Goal: Task Accomplishment & Management: Use online tool/utility

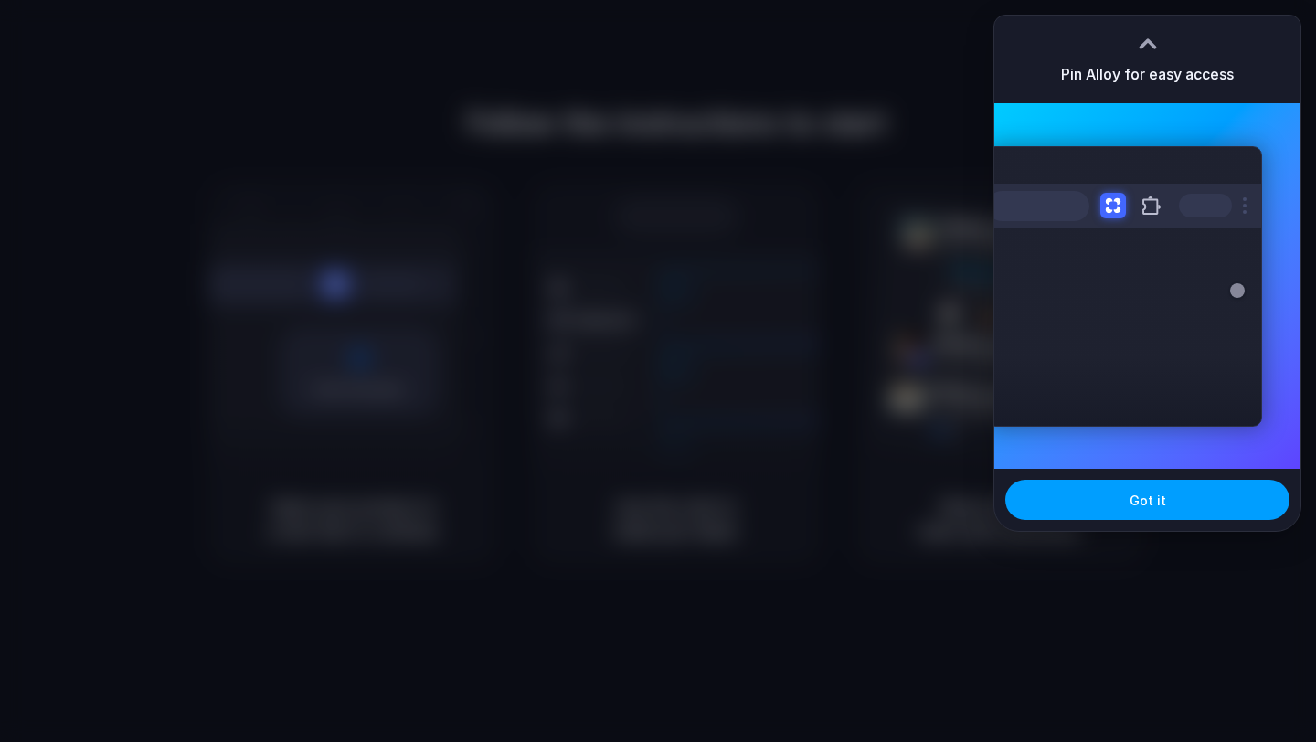
click at [1173, 492] on button "Got it" at bounding box center [1147, 500] width 284 height 40
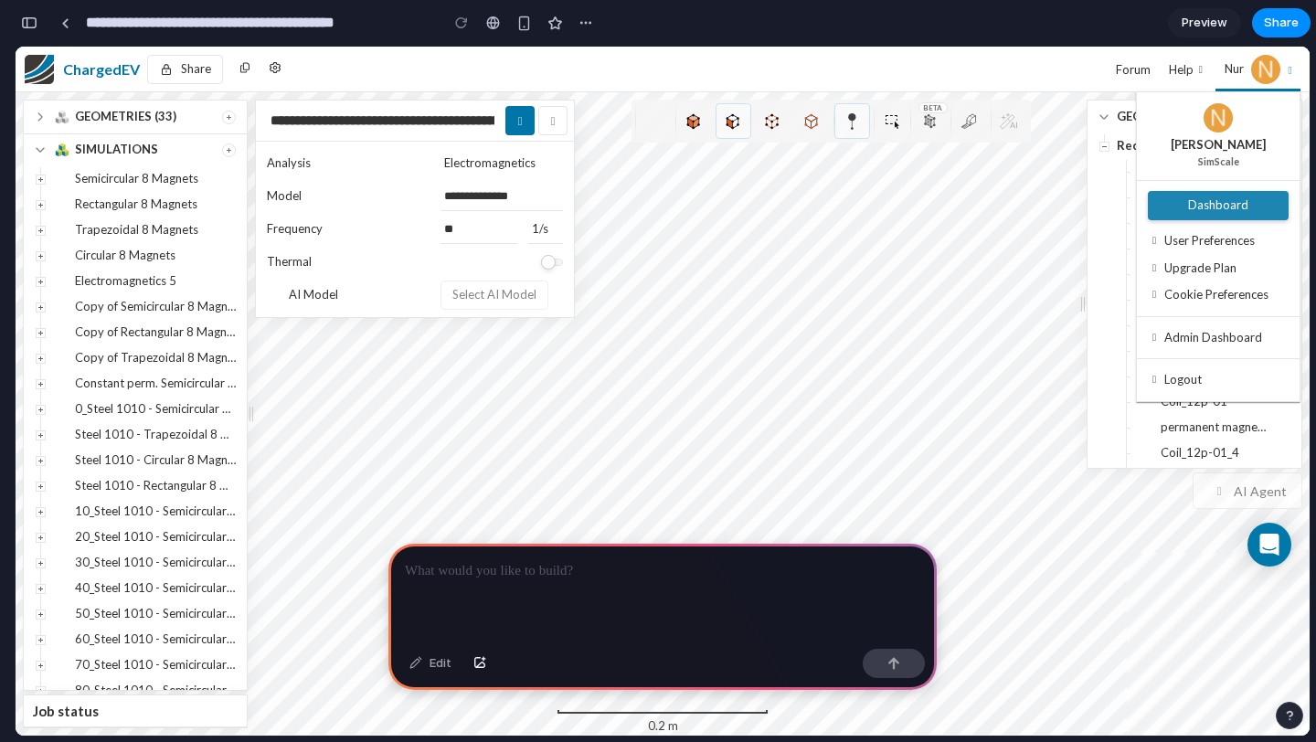
click at [1210, 193] on link "Dashboard" at bounding box center [1218, 205] width 141 height 29
click at [1207, 209] on span "Dashboard" at bounding box center [1218, 204] width 60 height 15
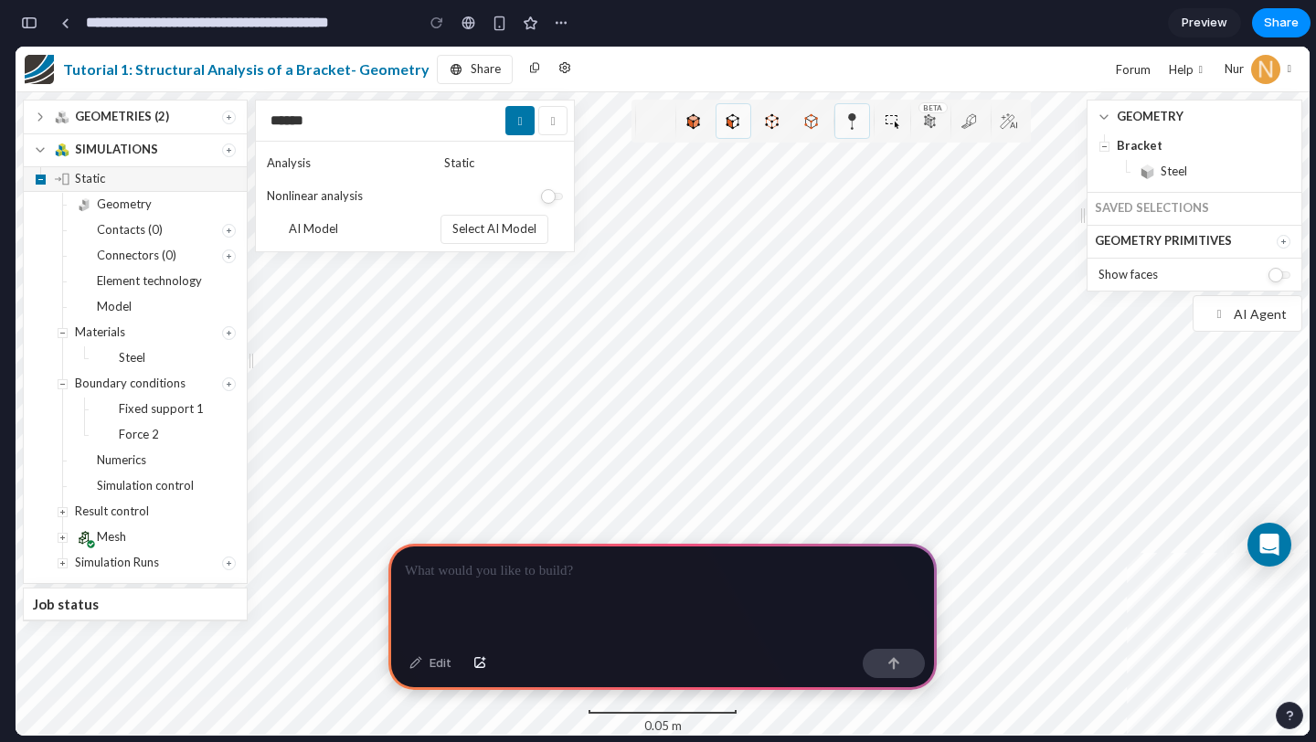
click at [40, 175] on span "collapse" at bounding box center [41, 180] width 10 height 10
click at [39, 117] on icon "expand" at bounding box center [40, 117] width 18 height 18
click at [39, 115] on icon "expand" at bounding box center [40, 117] width 18 height 18
click at [230, 119] on icon "Create" at bounding box center [229, 118] width 14 height 14
click at [1269, 318] on span "AI Agent" at bounding box center [1260, 313] width 53 height 19
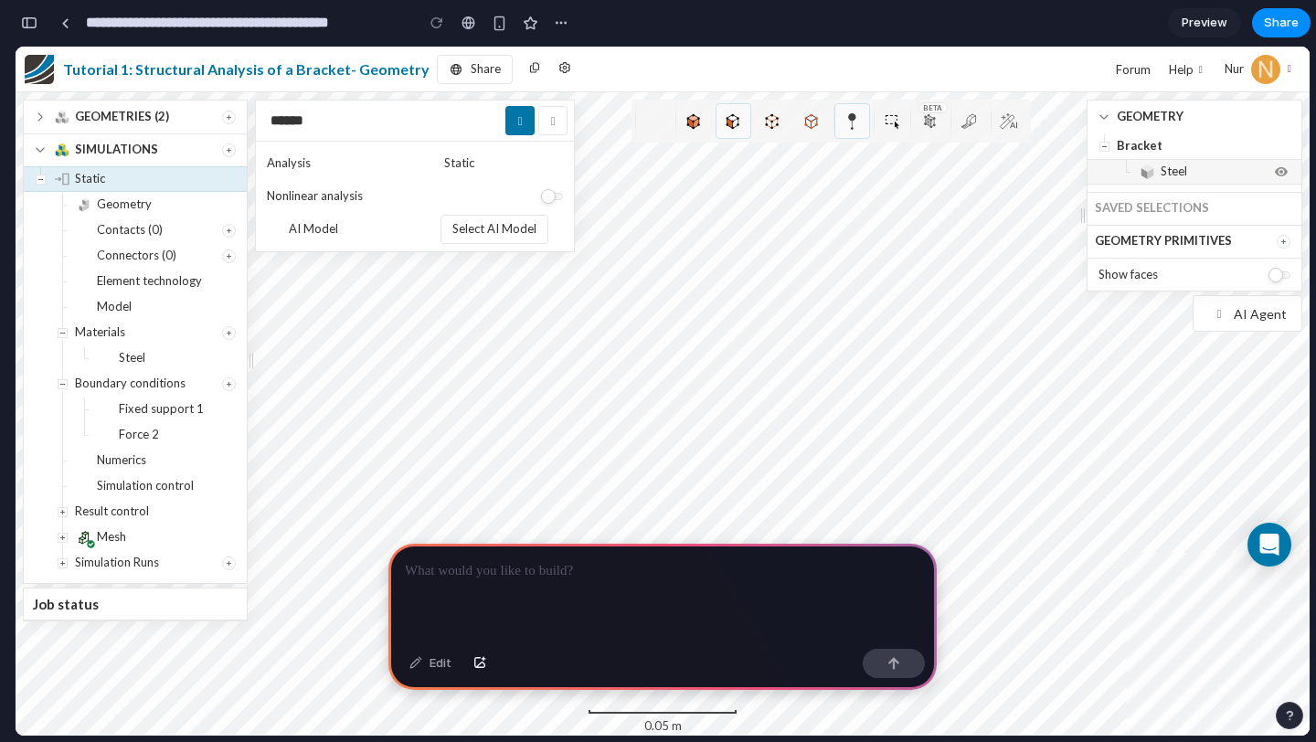
click at [1174, 176] on span "Steel" at bounding box center [1173, 171] width 26 height 15
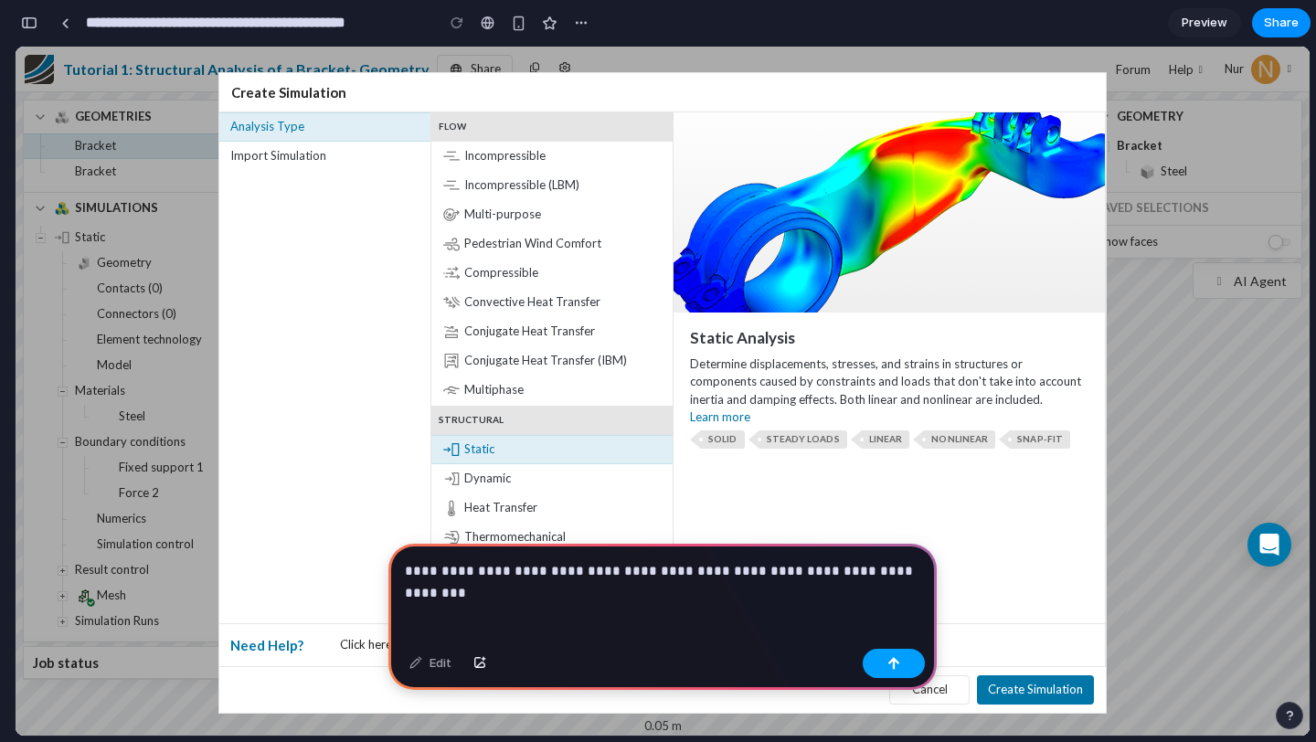
click at [905, 673] on button "button" at bounding box center [894, 663] width 62 height 29
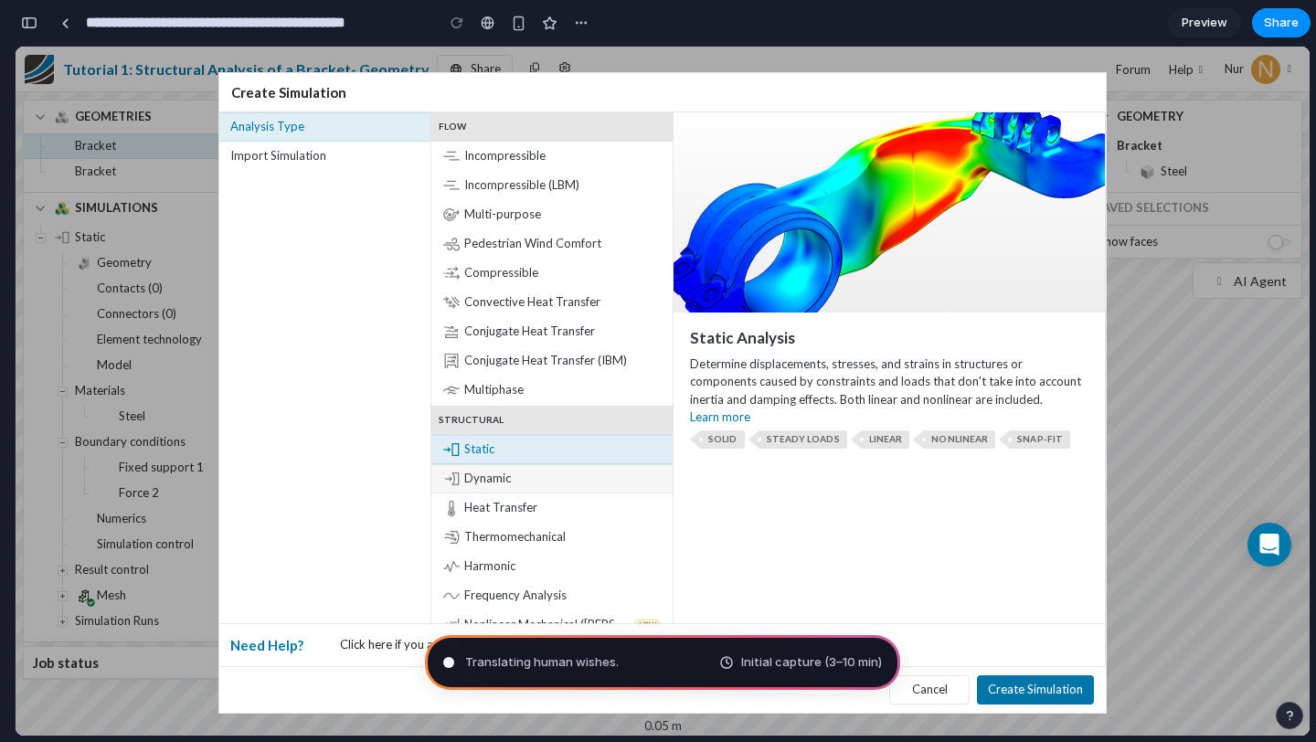
click at [484, 485] on span "Dynamic" at bounding box center [487, 479] width 47 height 18
click at [527, 503] on span "Heat Transfer" at bounding box center [500, 508] width 73 height 18
click at [577, 293] on span "Convective Heat Transfer" at bounding box center [532, 302] width 136 height 18
type input "**********"
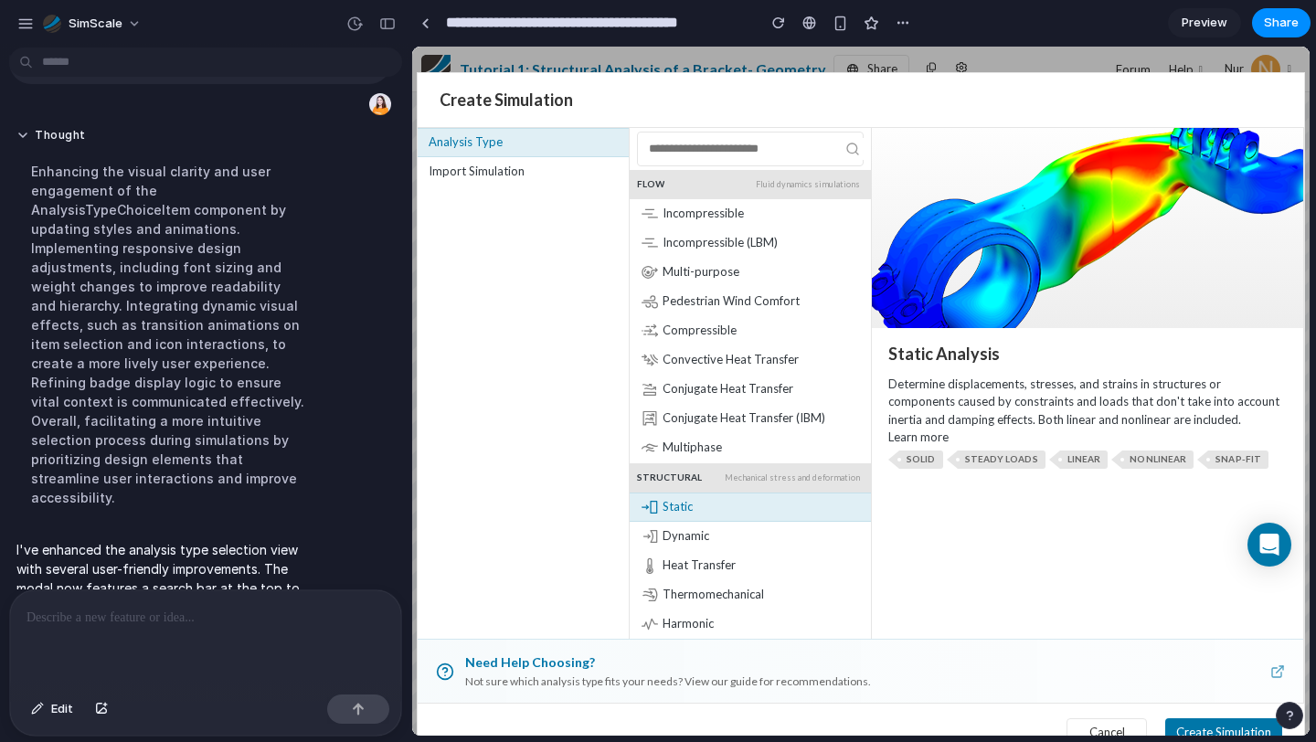
scroll to position [190, 0]
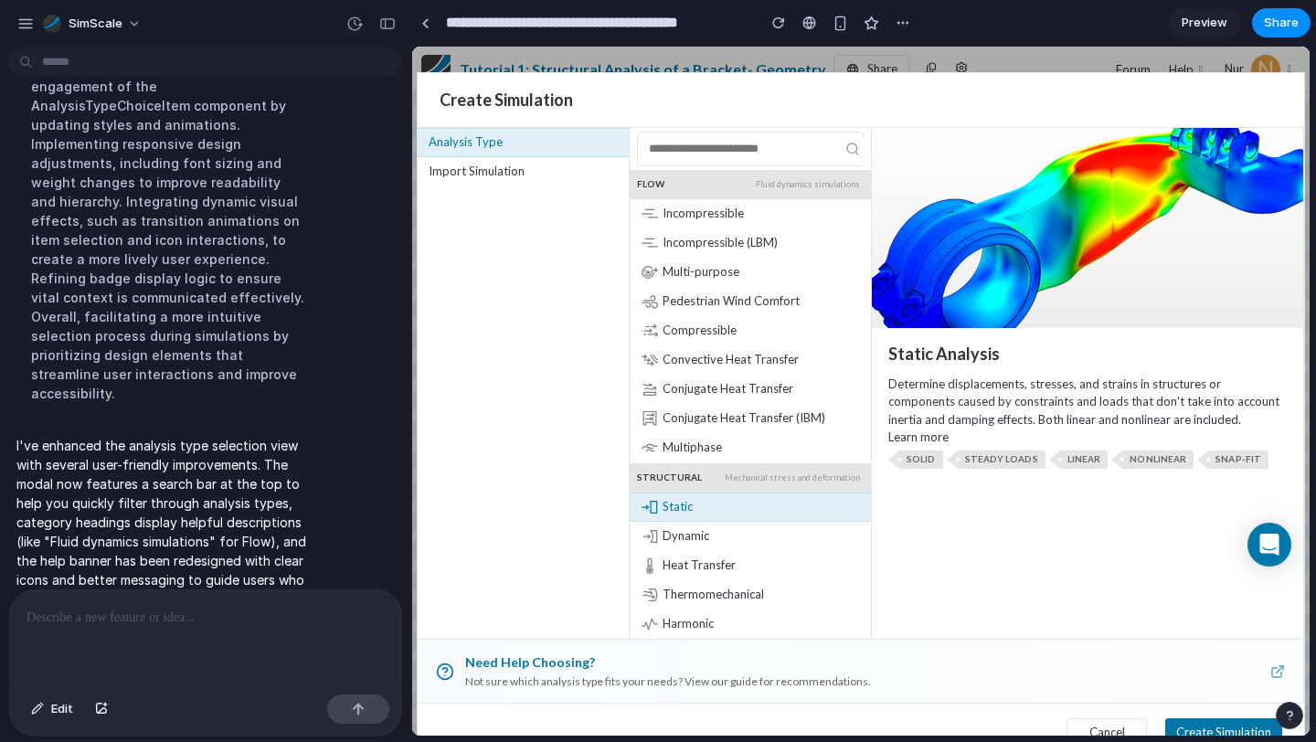
click at [1187, 53] on div "Create Simulation Analysis Type Import Simulation Flow Fluid dynamics simulatio…" at bounding box center [860, 391] width 897 height 689
click at [124, 26] on button "SimScale" at bounding box center [93, 23] width 115 height 29
click at [124, 26] on div "Settings Invite members Change theme Sign out" at bounding box center [658, 371] width 1316 height 742
click at [1128, 26] on section "**********" at bounding box center [860, 23] width 899 height 46
click at [429, 23] on link at bounding box center [424, 22] width 27 height 27
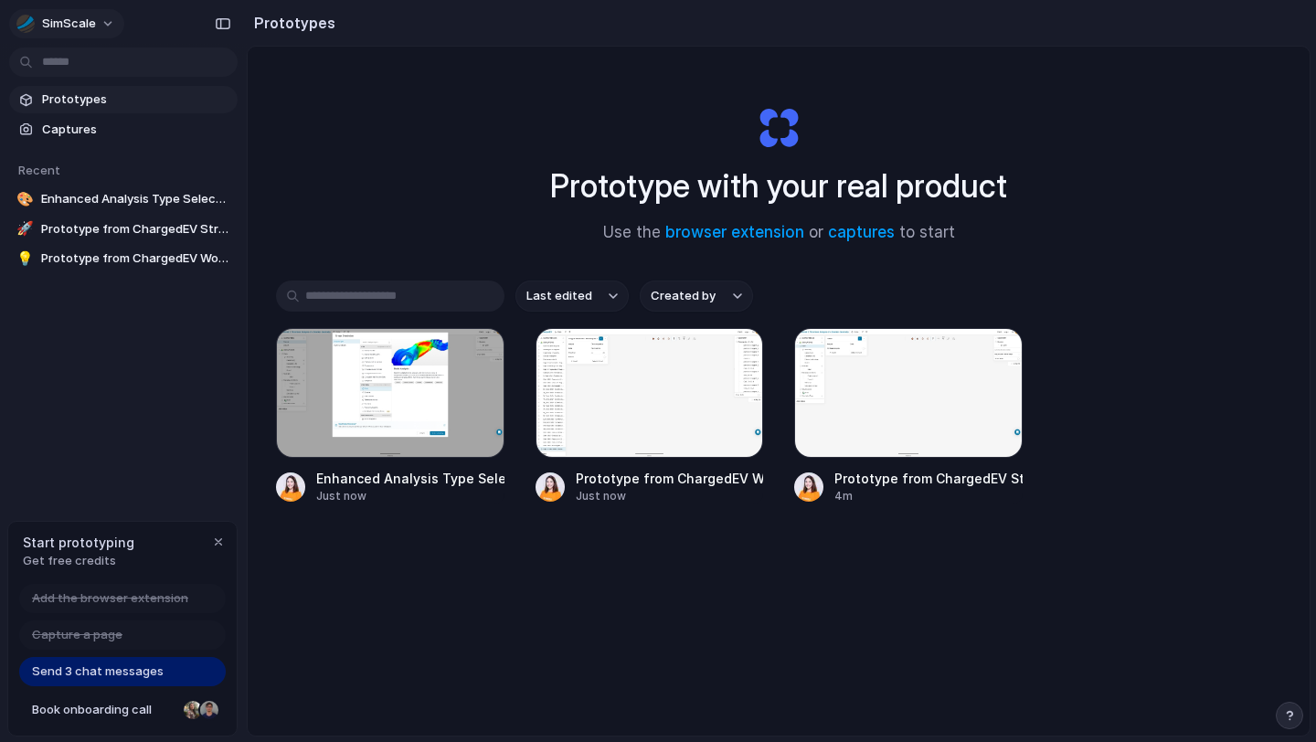
click at [99, 24] on button "SimScale" at bounding box center [66, 23] width 115 height 29
click at [628, 73] on div "Settings Invite members Change theme Sign out" at bounding box center [658, 371] width 1316 height 742
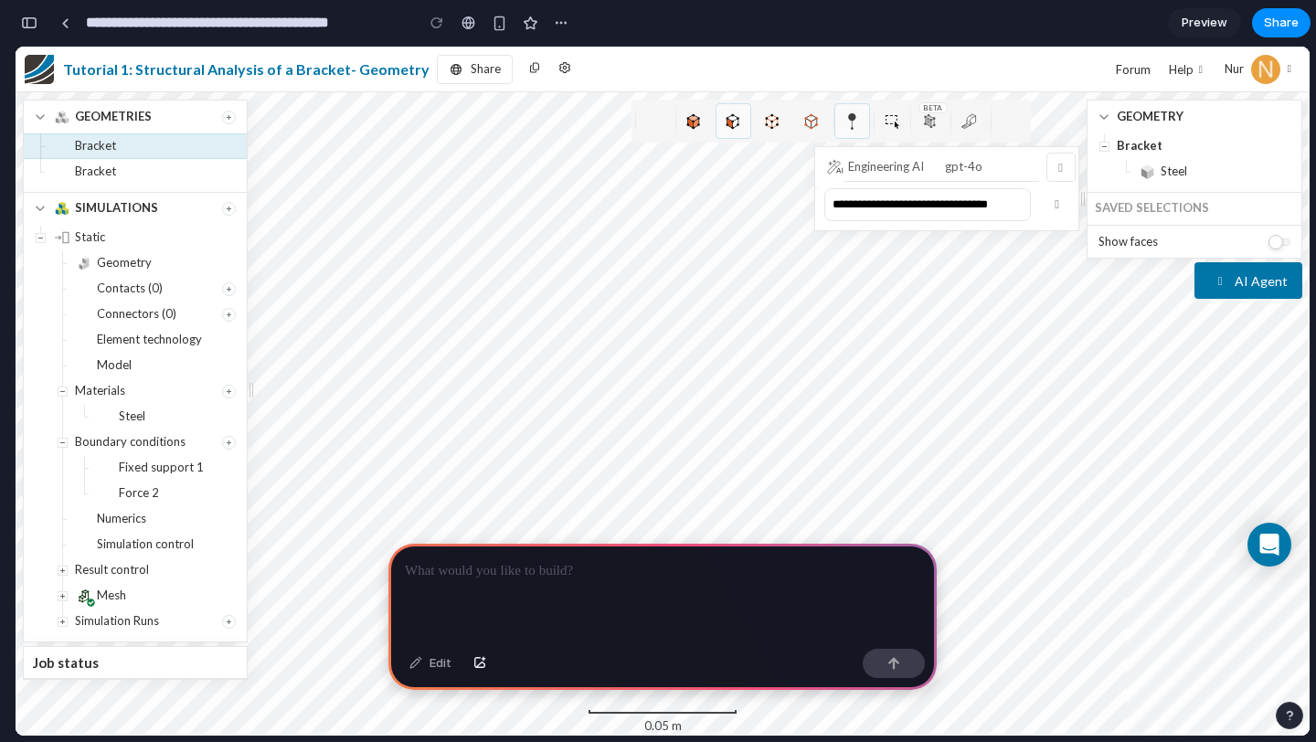
click at [659, 577] on p at bounding box center [662, 571] width 515 height 22
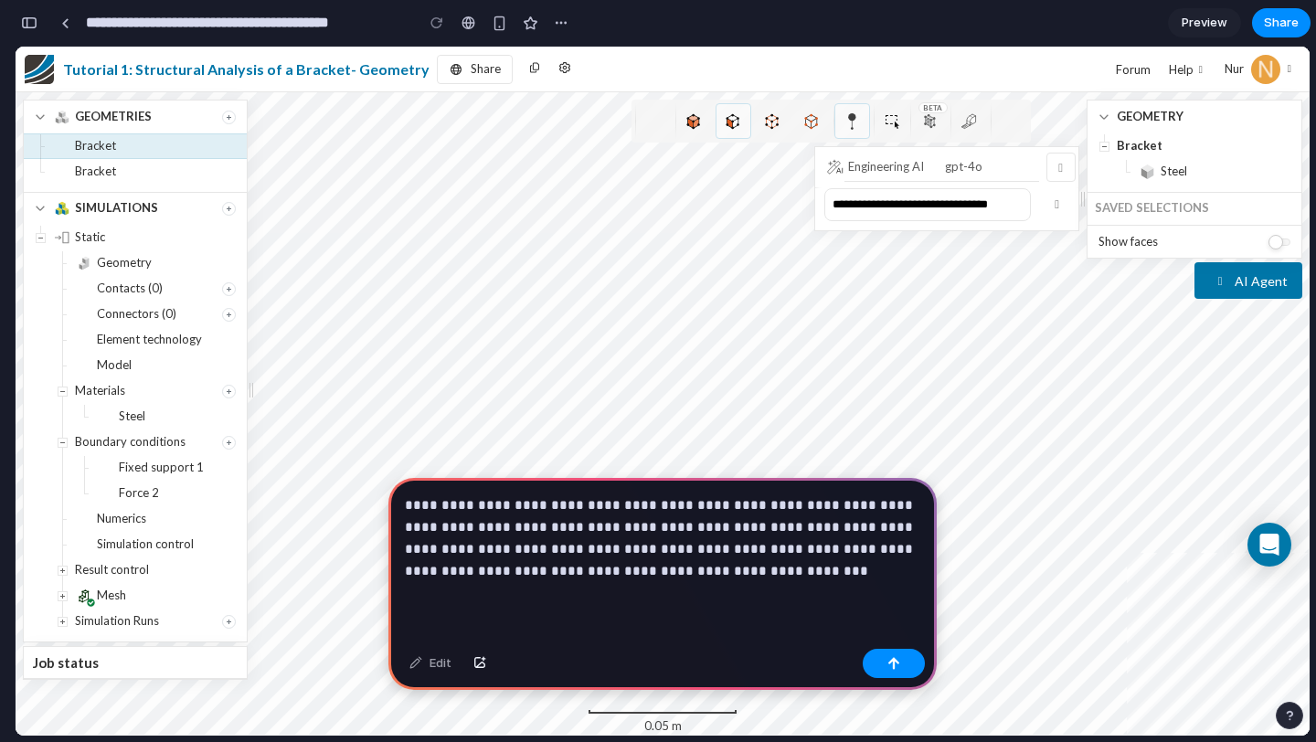
click at [741, 570] on p "**********" at bounding box center [662, 538] width 515 height 88
click at [903, 656] on button "button" at bounding box center [894, 663] width 62 height 29
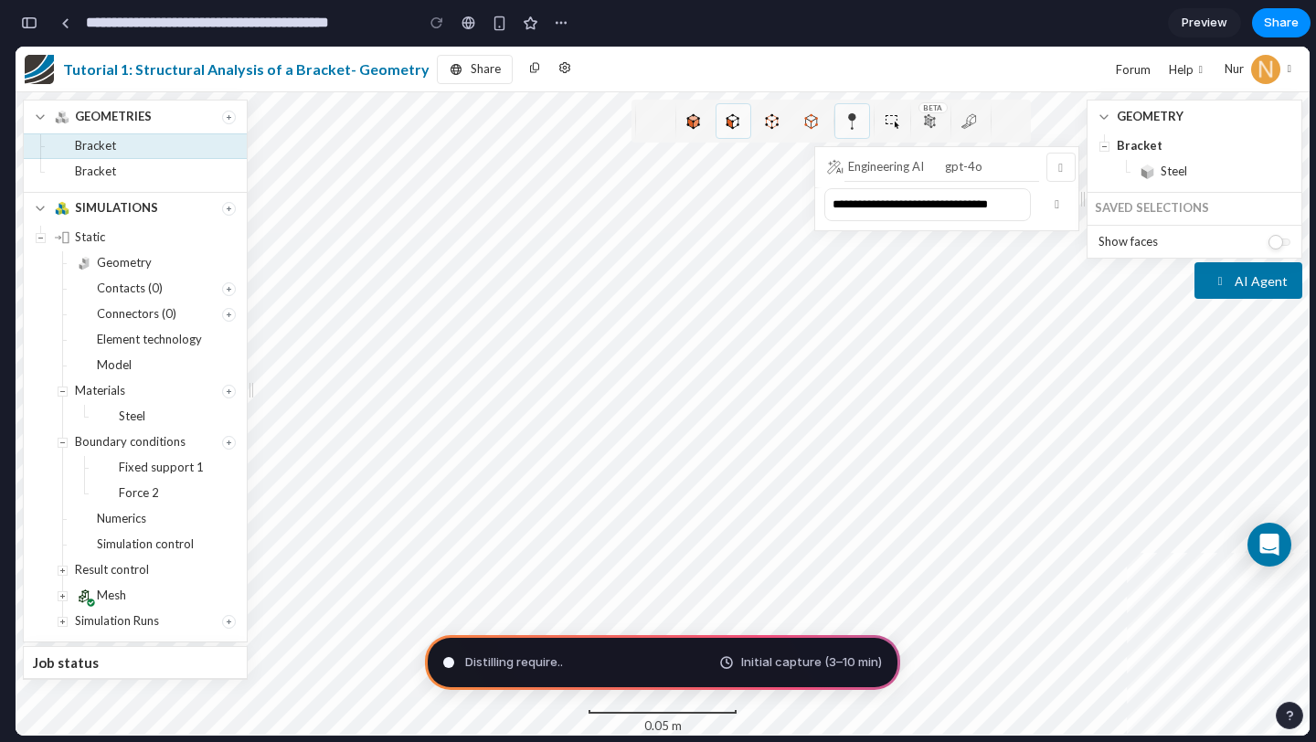
type input "**********"
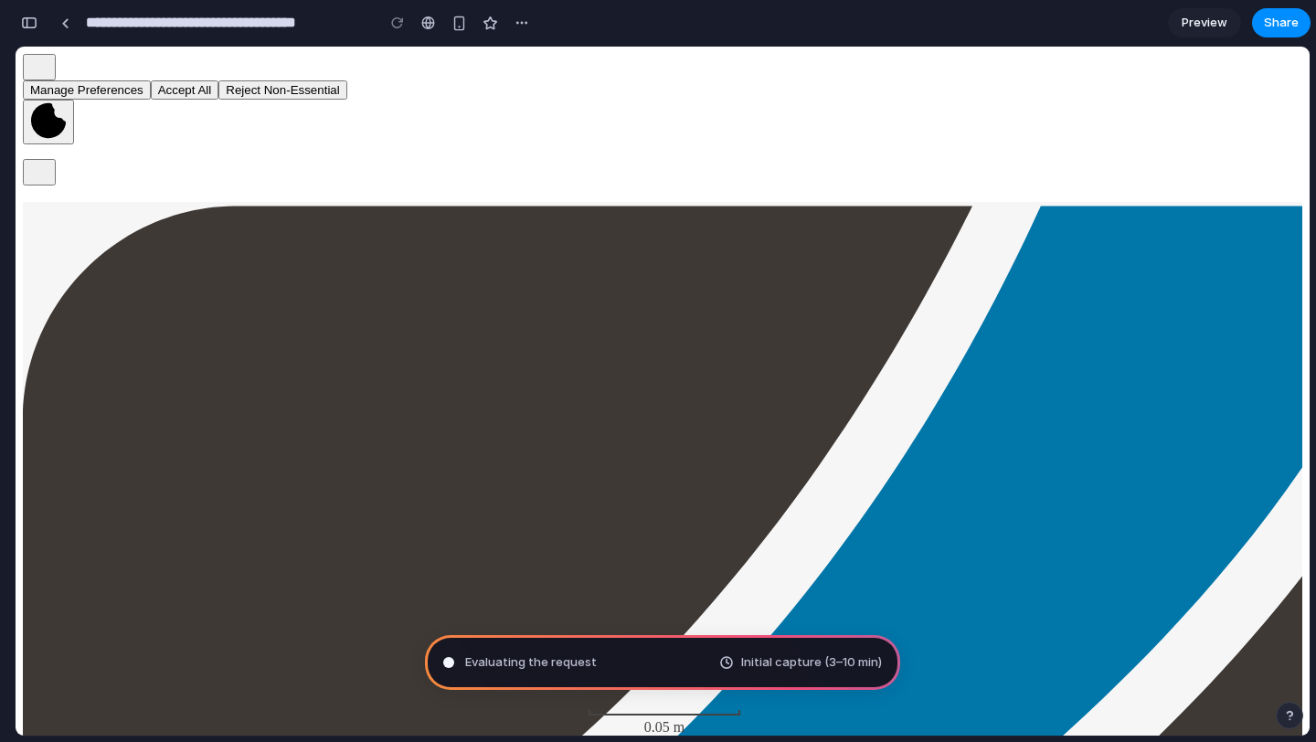
scroll to position [670, 0]
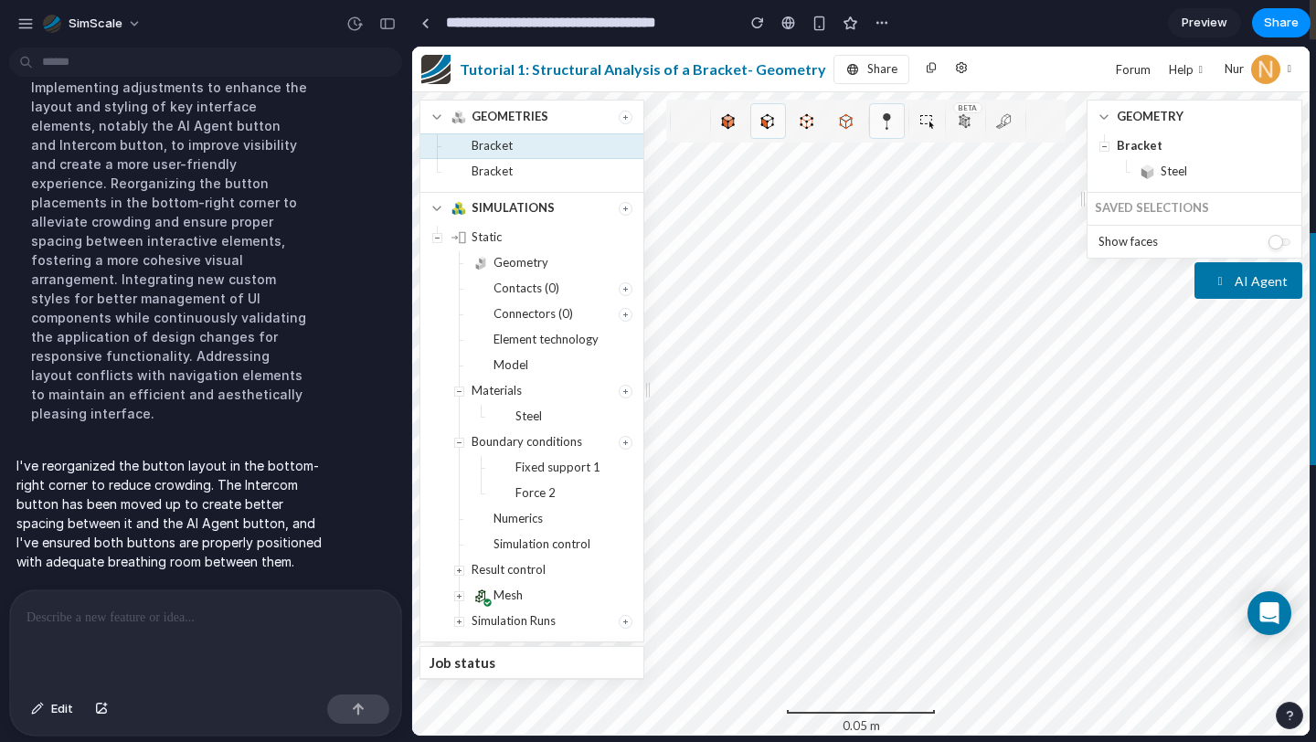
scroll to position [190, 0]
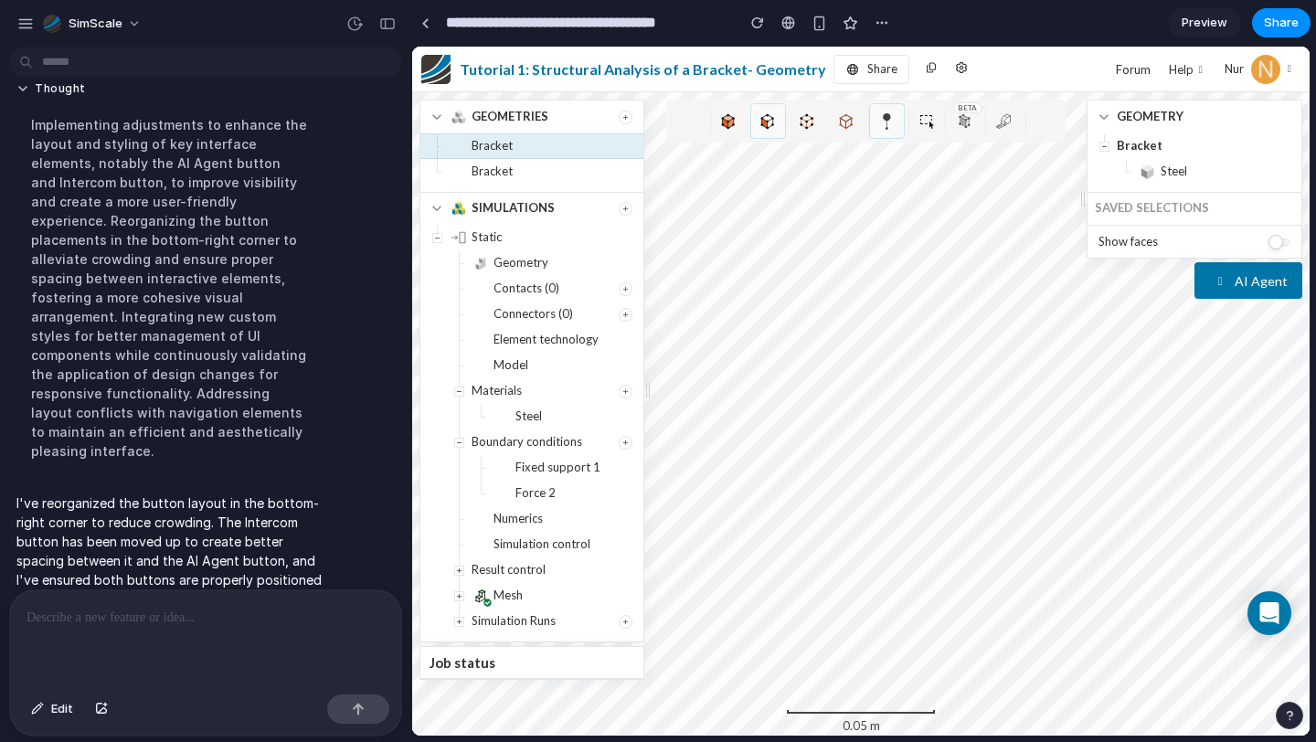
click at [186, 533] on p "I've reorganized the button layout in the bottom-right corner to reduce crowdin…" at bounding box center [168, 550] width 305 height 115
